Goal: Information Seeking & Learning: Learn about a topic

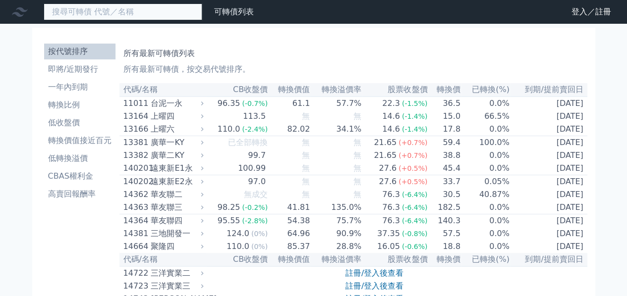
click at [124, 7] on input at bounding box center [123, 11] width 159 height 17
type input "99332"
click at [188, 8] on input "99332" at bounding box center [123, 11] width 159 height 17
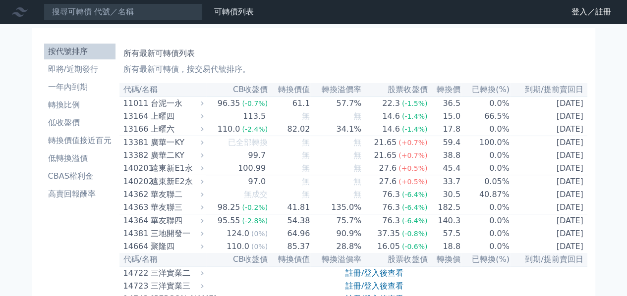
click at [166, 108] on div "台泥一永" at bounding box center [176, 104] width 51 height 12
click at [203, 105] on icon at bounding box center [202, 104] width 2 height 4
click at [77, 161] on li "低轉換溢價" at bounding box center [79, 159] width 71 height 12
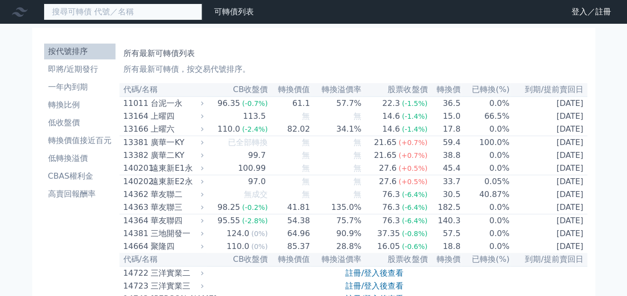
click at [105, 15] on input at bounding box center [123, 11] width 159 height 17
type input "99332"
click at [164, 6] on input "99332" at bounding box center [123, 11] width 159 height 17
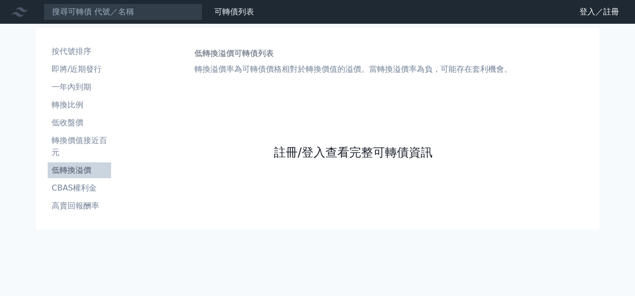
click at [376, 158] on link "註冊/登入查看完整可轉債資訊" at bounding box center [353, 153] width 159 height 16
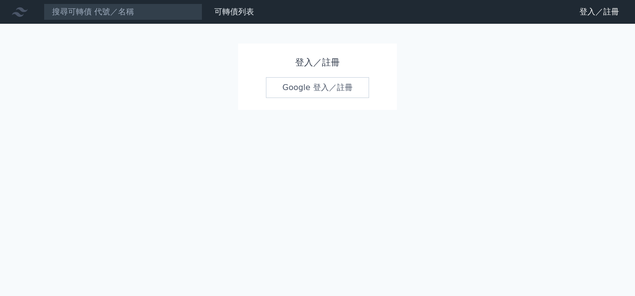
click at [337, 92] on link "Google 登入／註冊" at bounding box center [317, 87] width 103 height 21
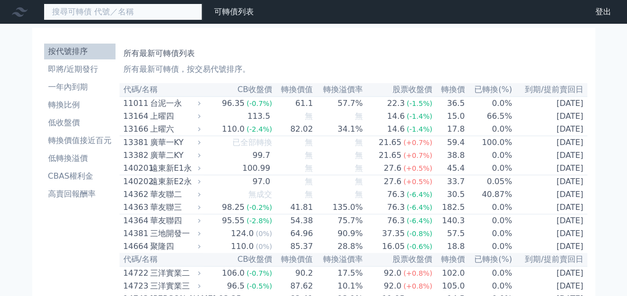
click at [152, 10] on input at bounding box center [123, 11] width 159 height 17
type input "99332"
